Goal: Transaction & Acquisition: Purchase product/service

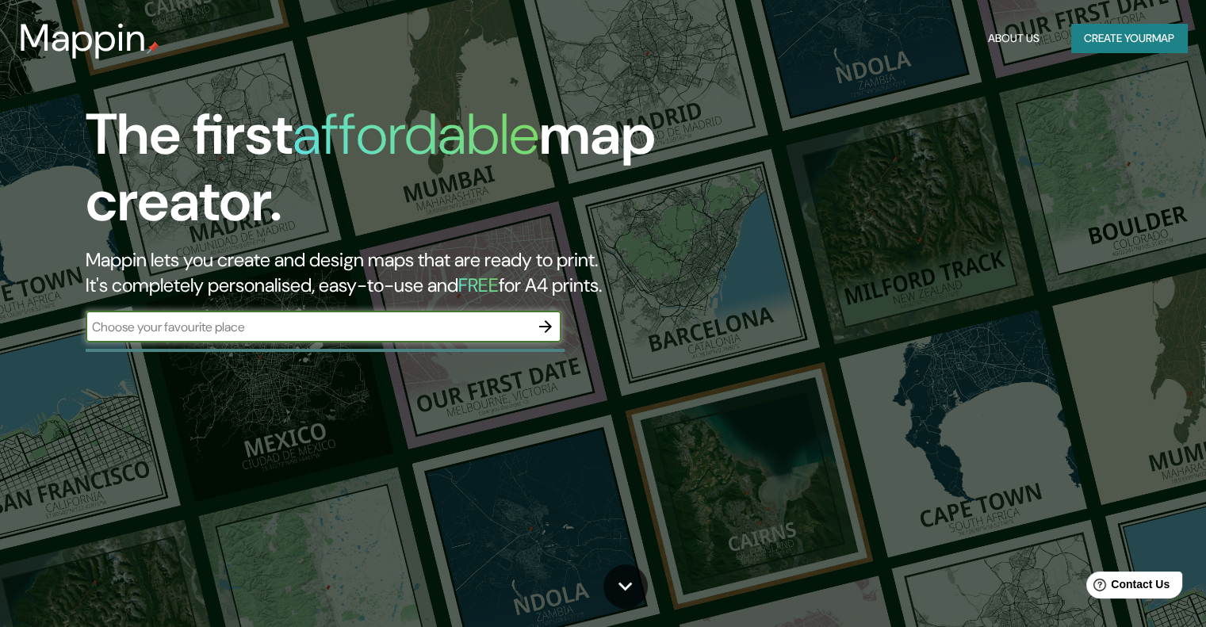
click at [333, 324] on input "text" at bounding box center [308, 327] width 444 height 18
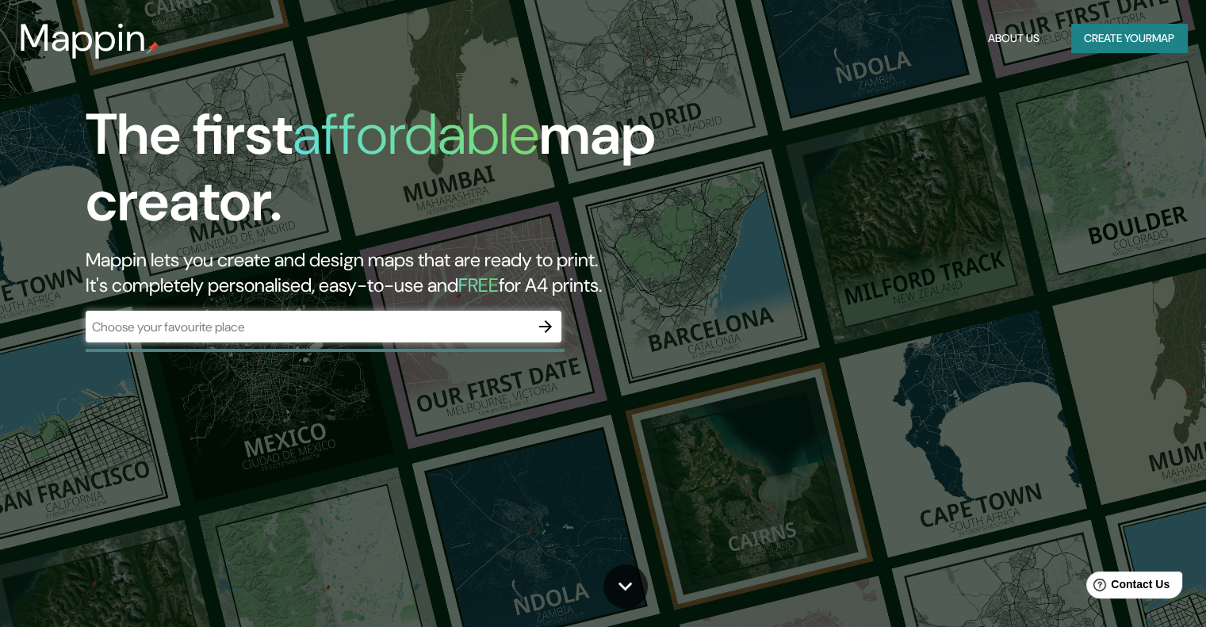
click at [1025, 77] on div "The first affordable map creator. Mappin lets you create and design maps that a…" at bounding box center [603, 313] width 1206 height 627
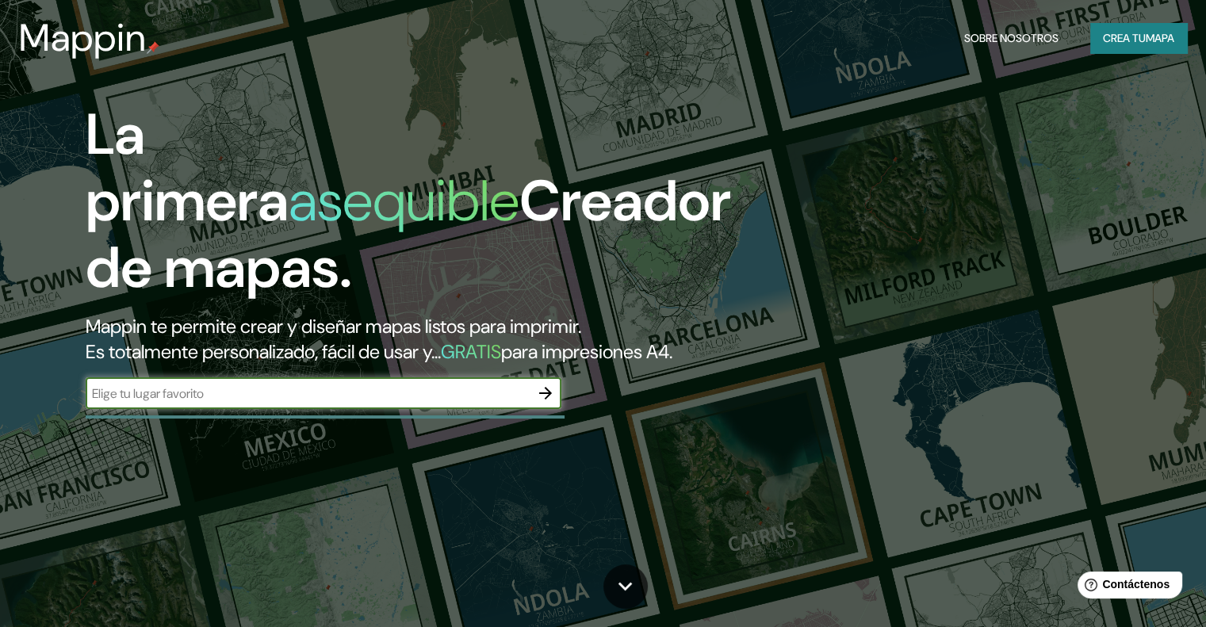
click at [213, 403] on input "text" at bounding box center [308, 394] width 444 height 18
type input "ciudad de [GEOGRAPHIC_DATA]"
click at [544, 400] on icon "button" at bounding box center [545, 393] width 13 height 13
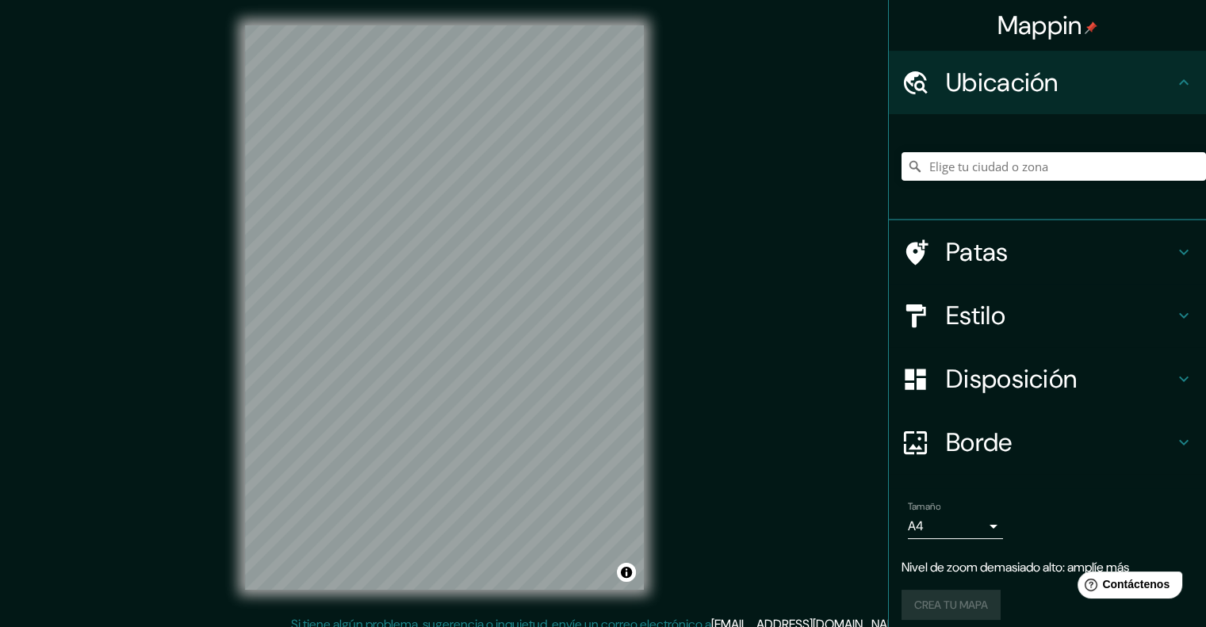
click at [787, 232] on div "Mappin Ubicación Patas Estilo Disposición Borde Elige un borde. Consejo : puede…" at bounding box center [603, 320] width 1206 height 641
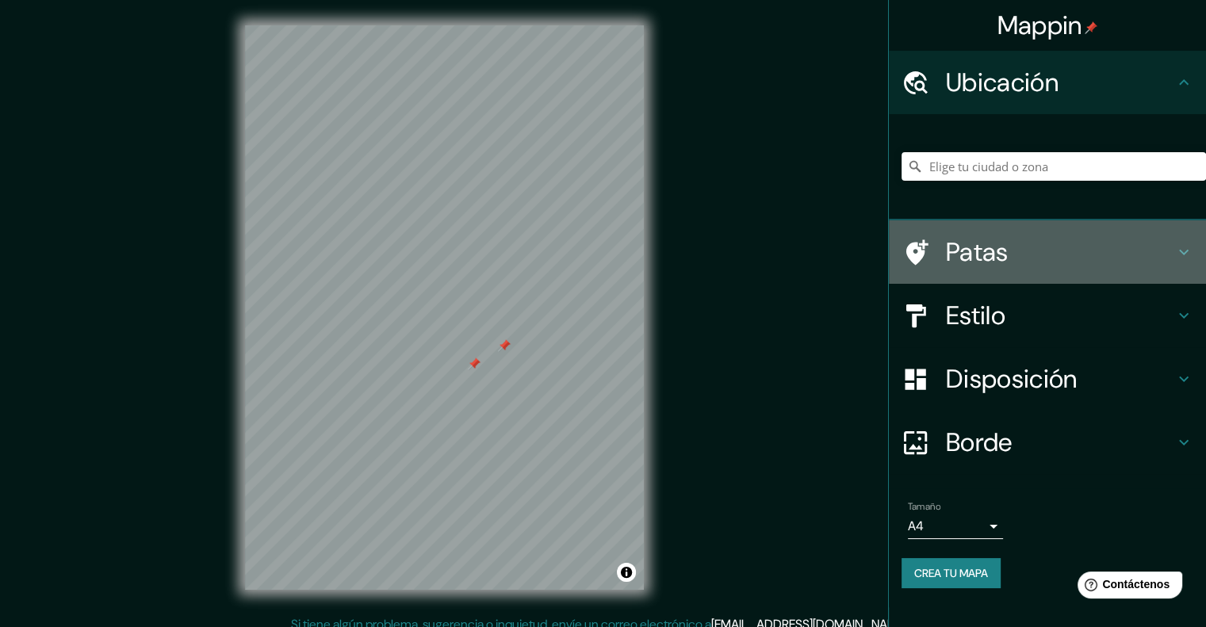
click at [1187, 255] on icon at bounding box center [1183, 252] width 19 height 19
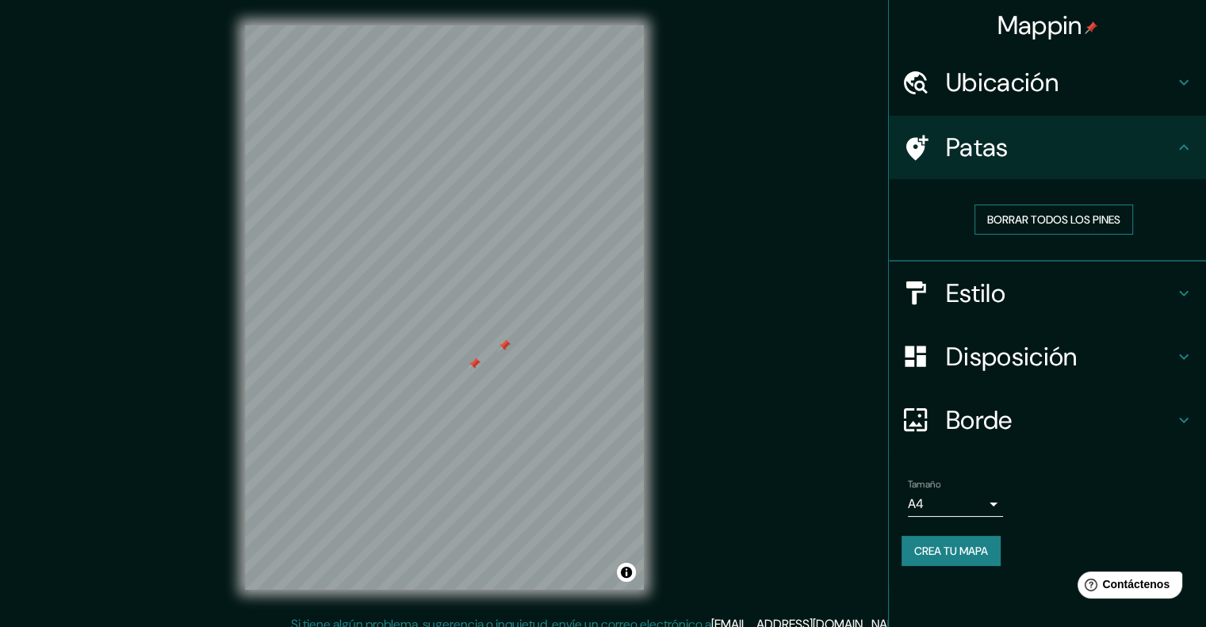
click at [1104, 216] on font "Borrar todos los pines" at bounding box center [1053, 220] width 133 height 14
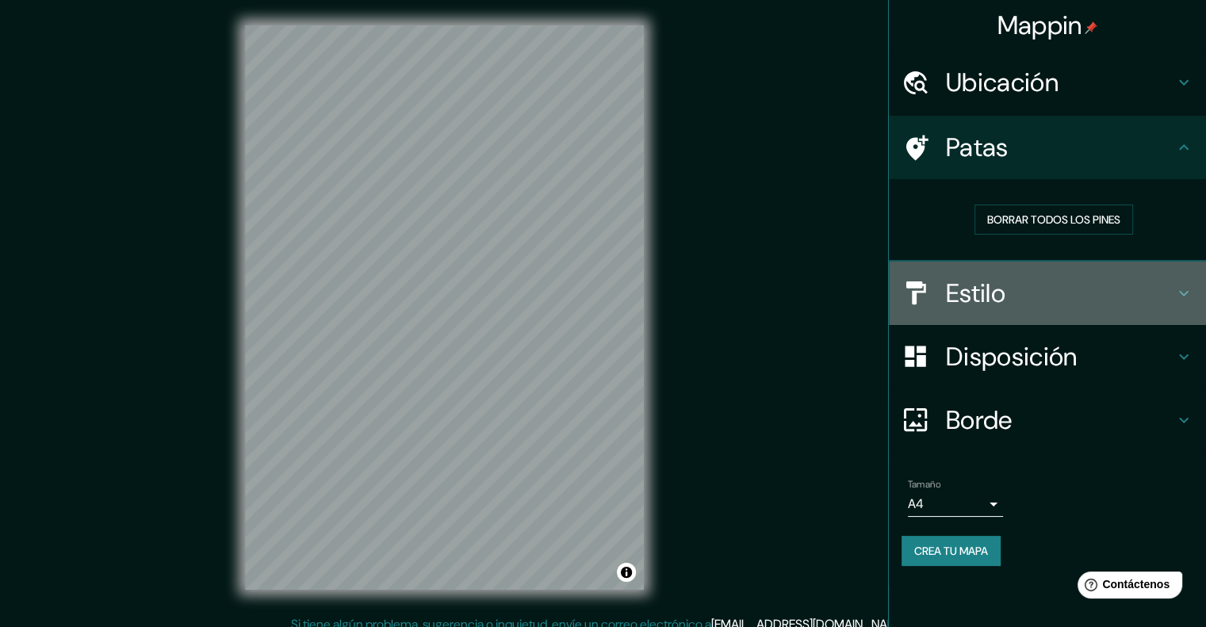
click at [1182, 299] on icon at bounding box center [1183, 293] width 19 height 19
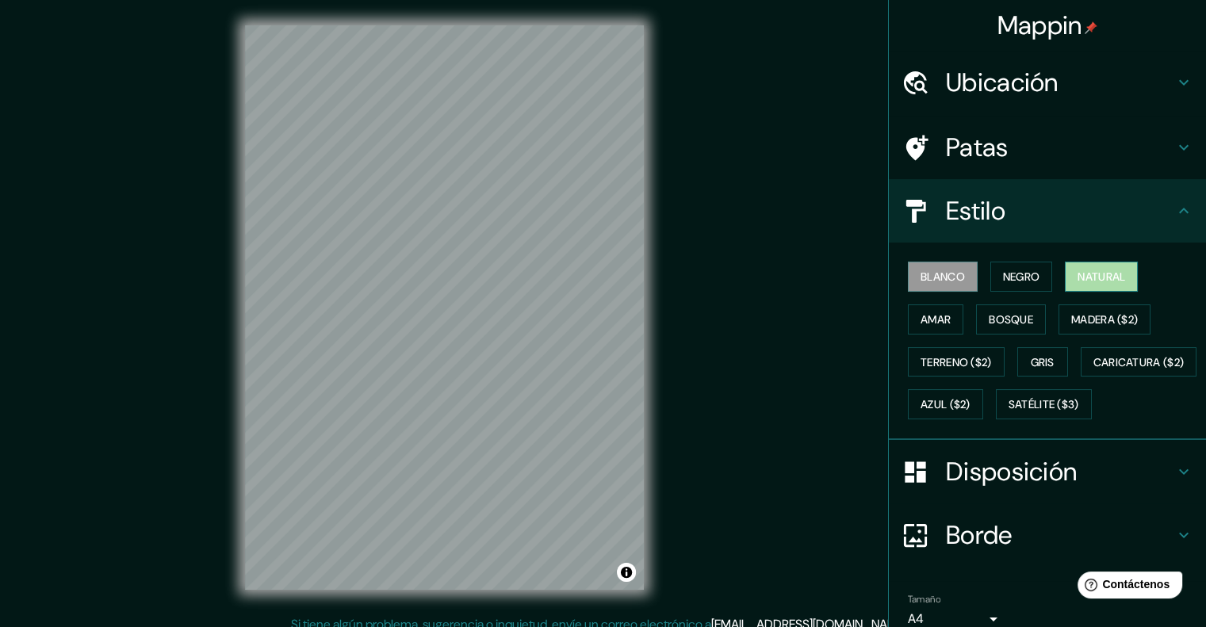
click at [1104, 263] on button "Natural" at bounding box center [1101, 277] width 73 height 30
click at [1005, 318] on font "Bosque" at bounding box center [1011, 319] width 44 height 14
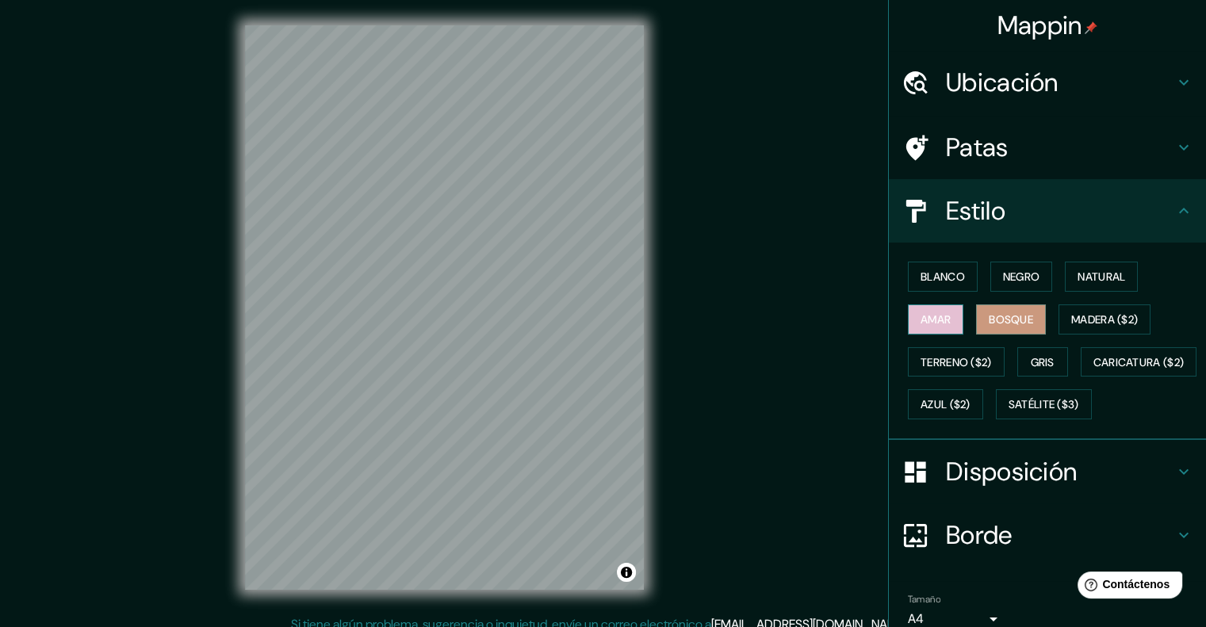
click at [936, 320] on font "Amar" at bounding box center [936, 319] width 30 height 14
click at [1077, 314] on font "Madera ($2)" at bounding box center [1104, 319] width 67 height 14
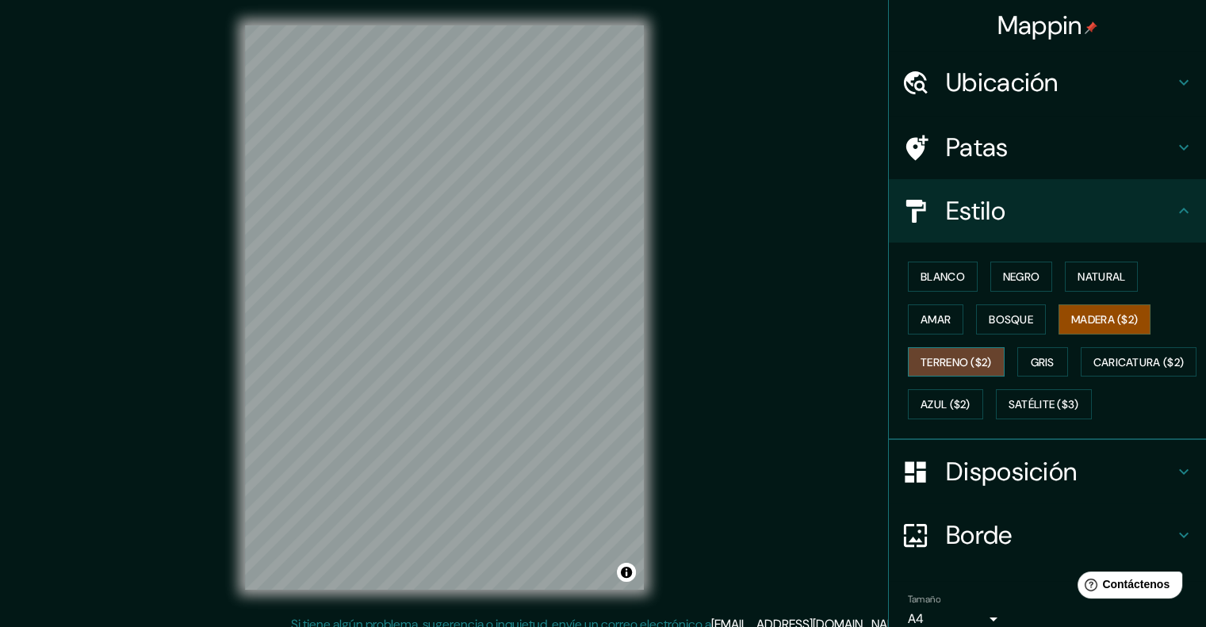
click at [942, 364] on font "Terreno ($2)" at bounding box center [956, 362] width 71 height 14
click at [1037, 352] on font "Gris" at bounding box center [1043, 362] width 24 height 21
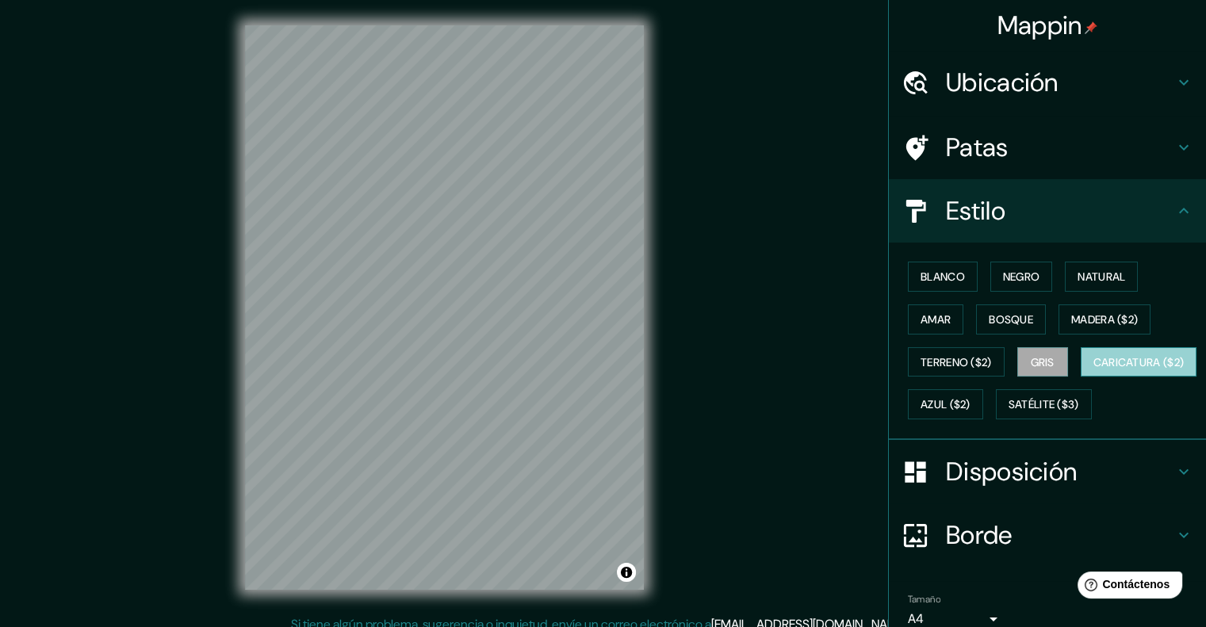
click at [1094, 370] on font "Caricatura ($2)" at bounding box center [1139, 362] width 91 height 14
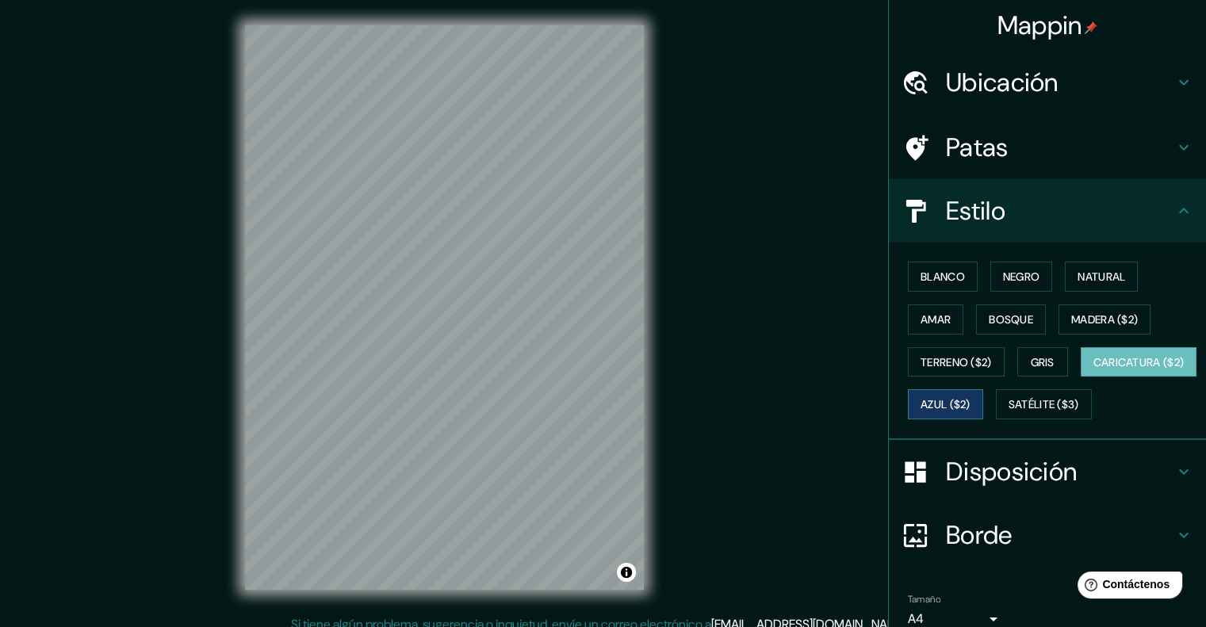
click at [971, 394] on font "Azul ($2)" at bounding box center [946, 404] width 50 height 21
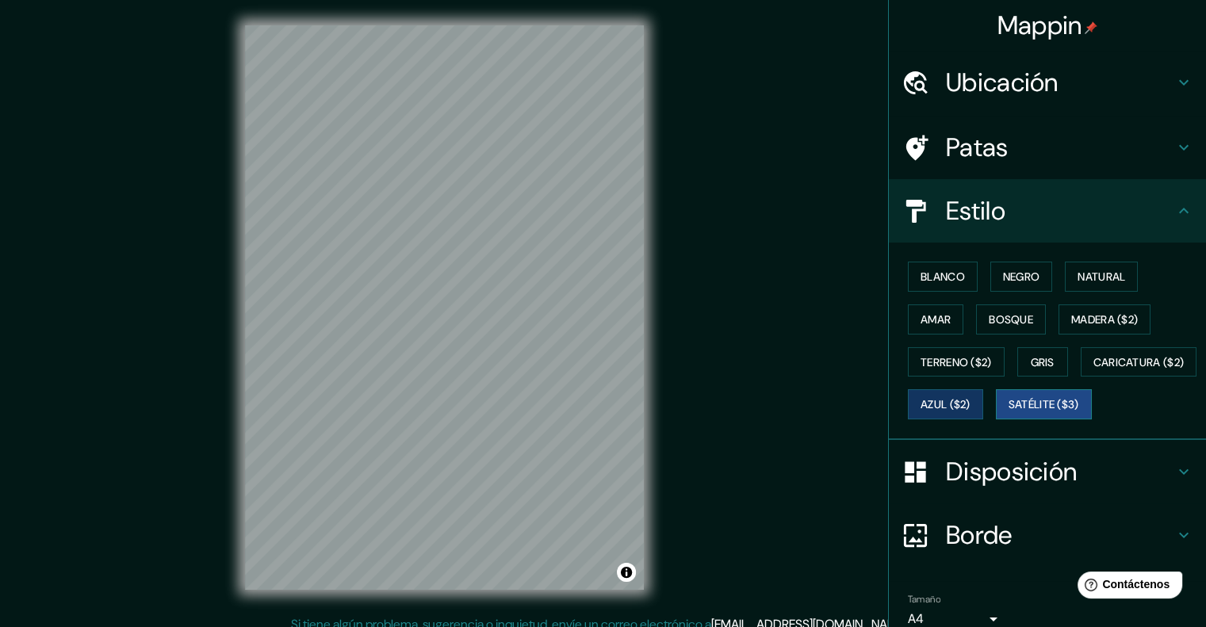
click at [1009, 412] on font "Satélite ($3)" at bounding box center [1044, 405] width 71 height 14
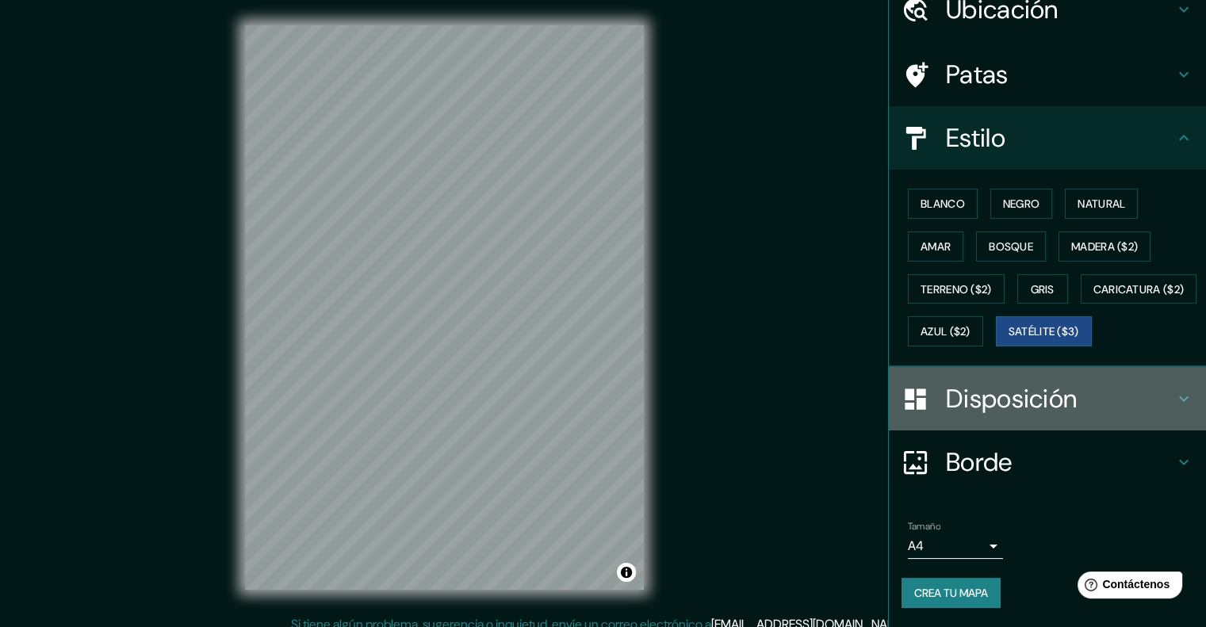
click at [1174, 390] on icon at bounding box center [1183, 398] width 19 height 19
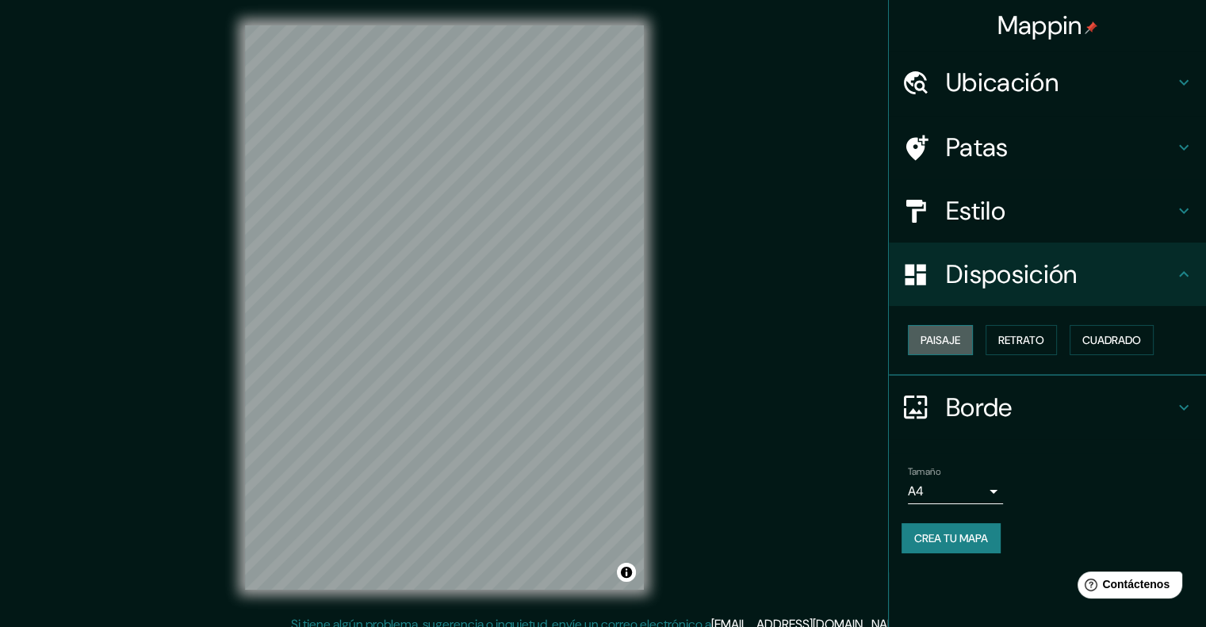
click at [923, 347] on font "Paisaje" at bounding box center [941, 340] width 40 height 21
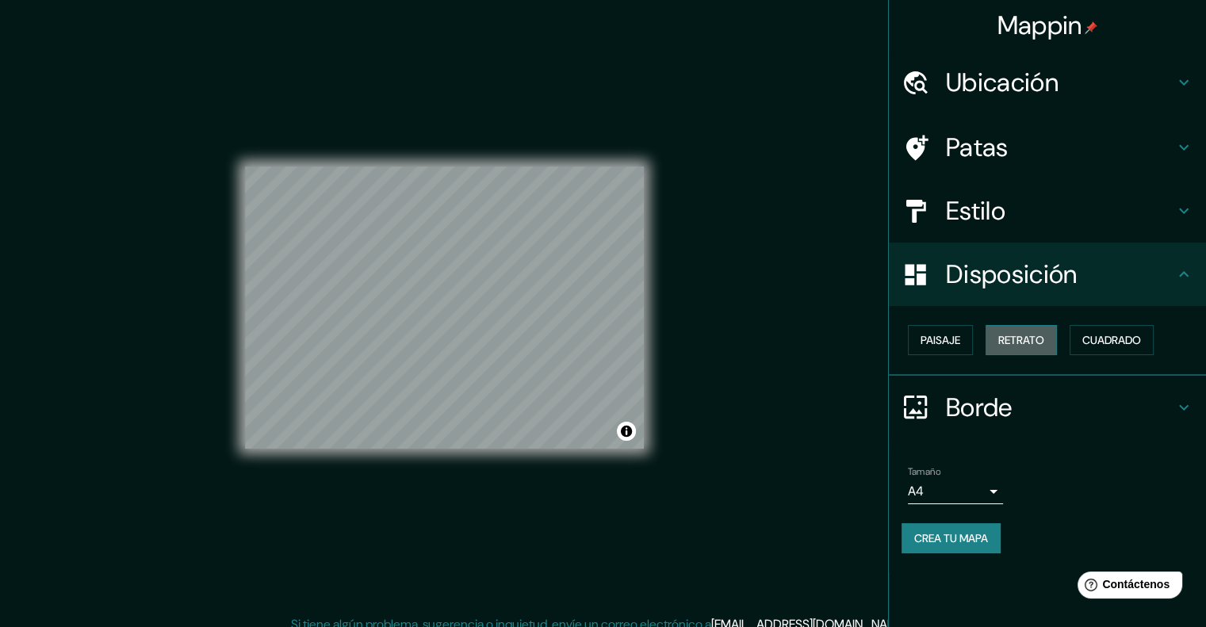
click at [1018, 330] on font "Retrato" at bounding box center [1021, 340] width 46 height 21
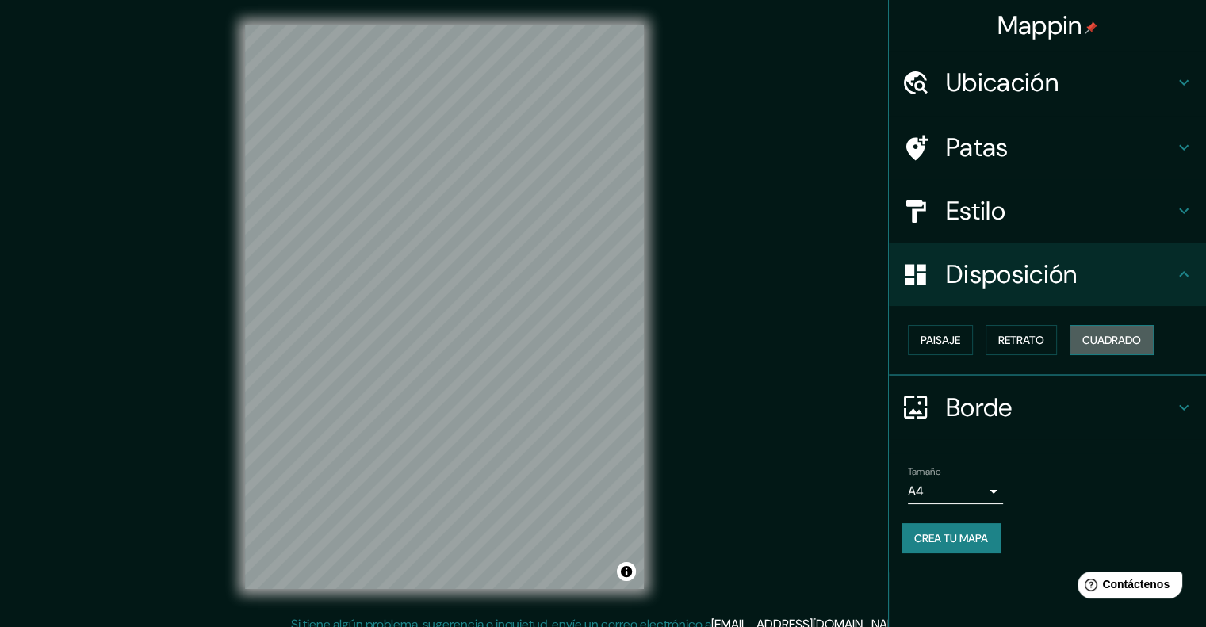
click at [1139, 335] on font "Cuadrado" at bounding box center [1111, 340] width 59 height 14
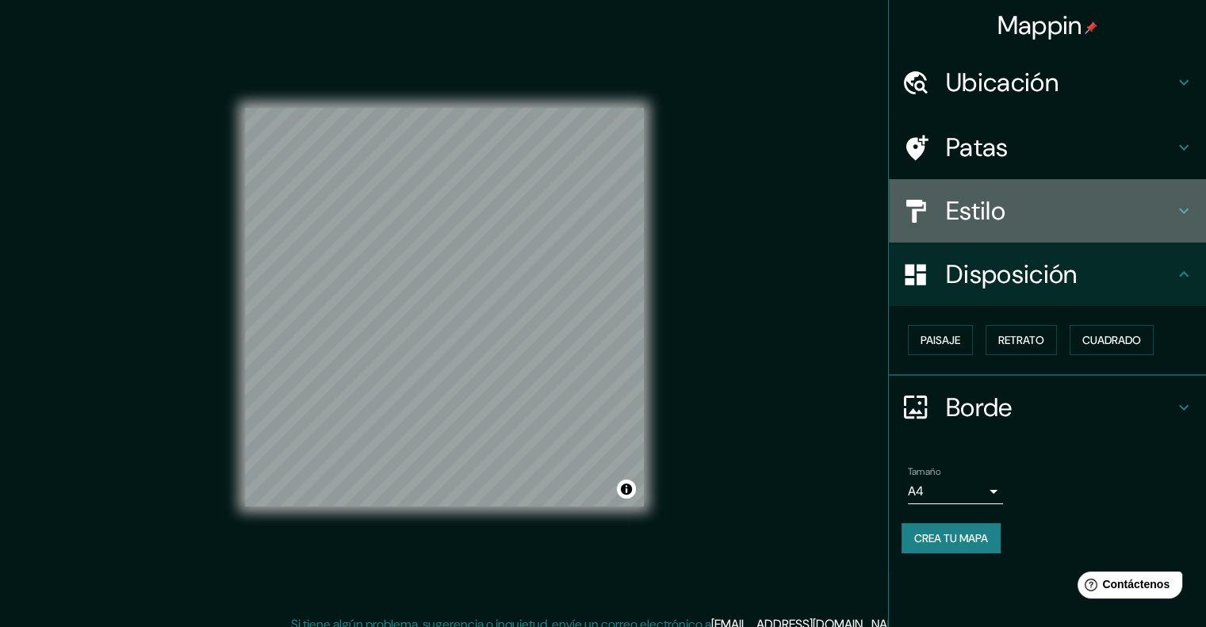
click at [1162, 215] on h4 "Estilo" at bounding box center [1060, 211] width 228 height 32
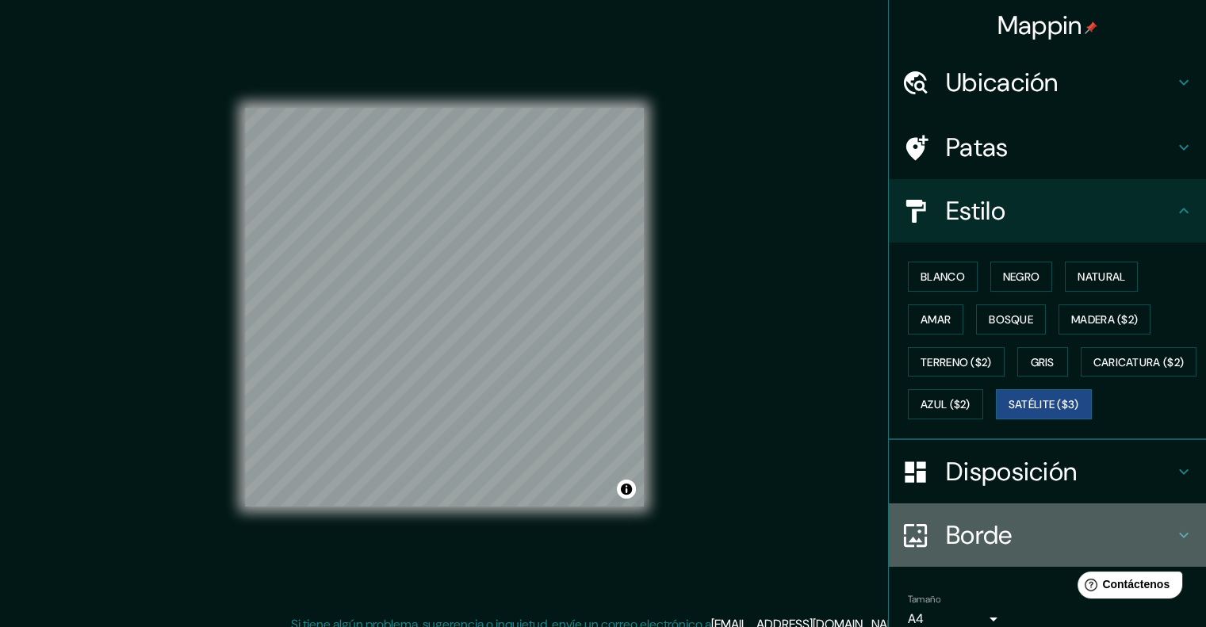
click at [969, 552] on font "Borde" at bounding box center [979, 535] width 67 height 33
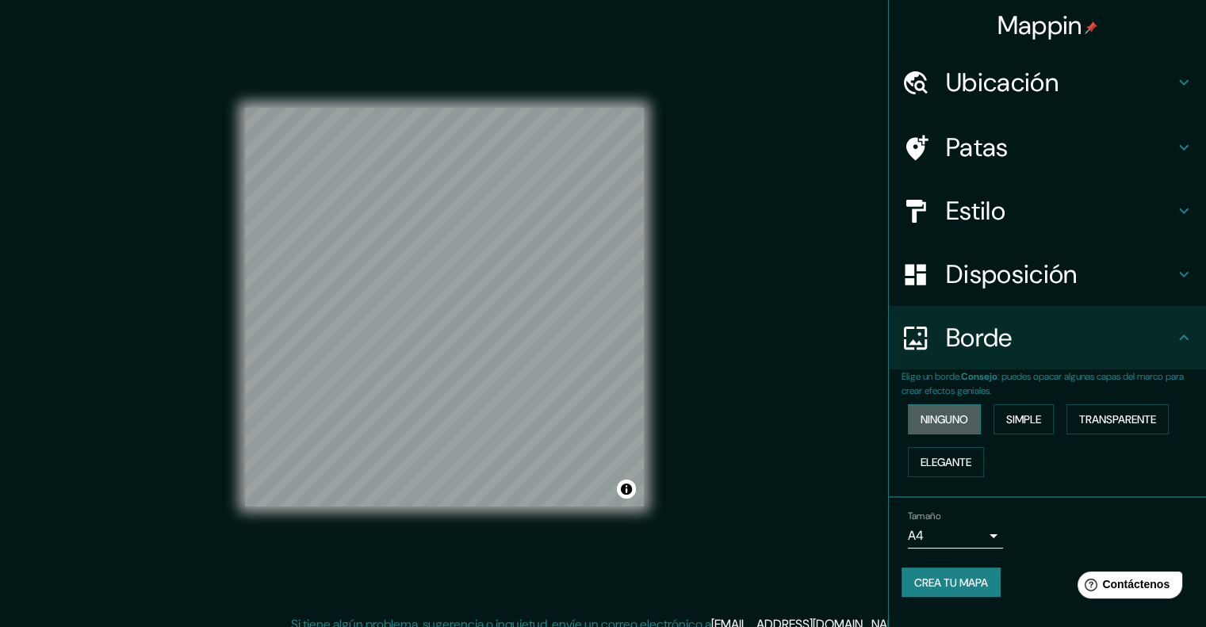
click at [936, 429] on button "Ninguno" at bounding box center [944, 419] width 73 height 30
click at [1013, 418] on font "Simple" at bounding box center [1023, 419] width 35 height 14
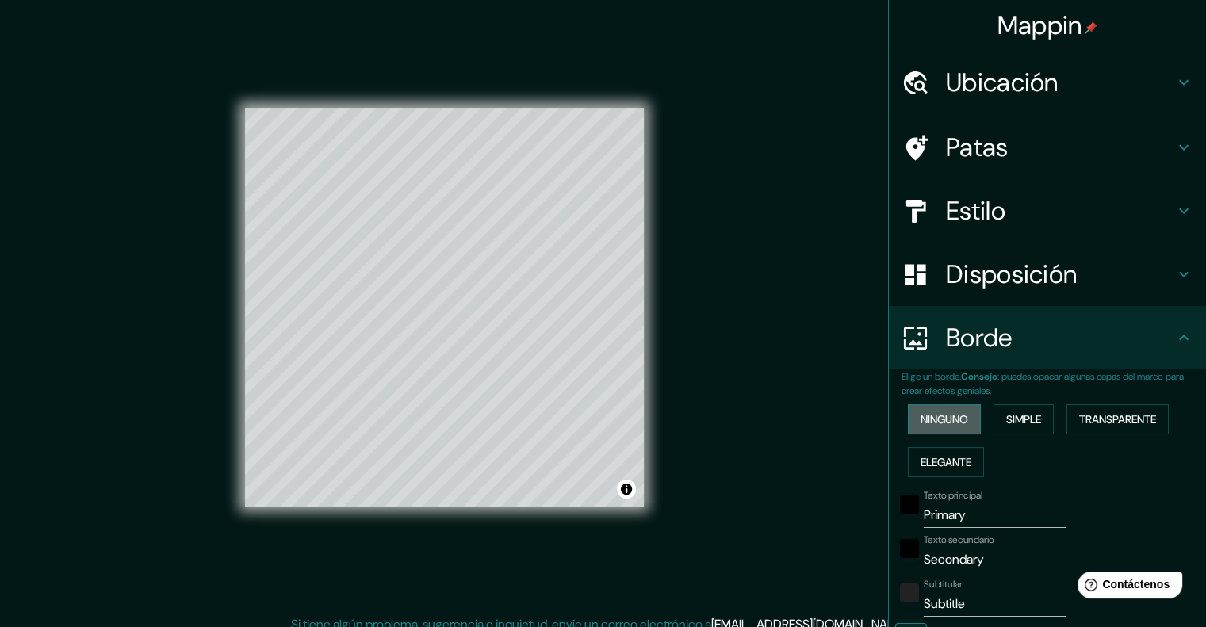
click at [957, 412] on font "Ninguno" at bounding box center [945, 419] width 48 height 14
